Goal: Obtain resource: Obtain resource

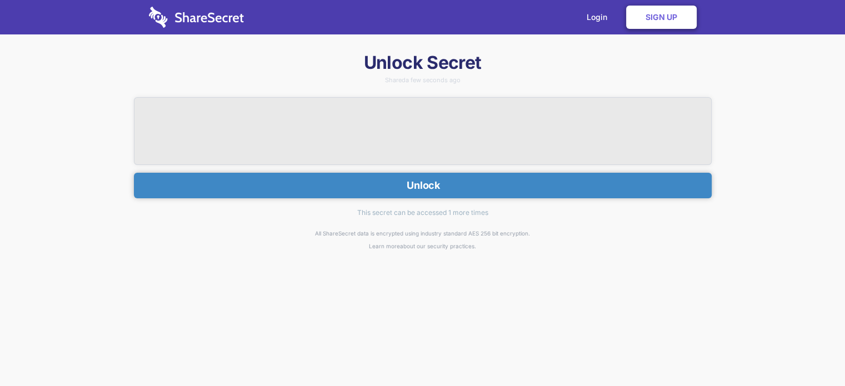
click at [424, 181] on button "Unlock" at bounding box center [423, 186] width 578 height 26
